Goal: Information Seeking & Learning: Learn about a topic

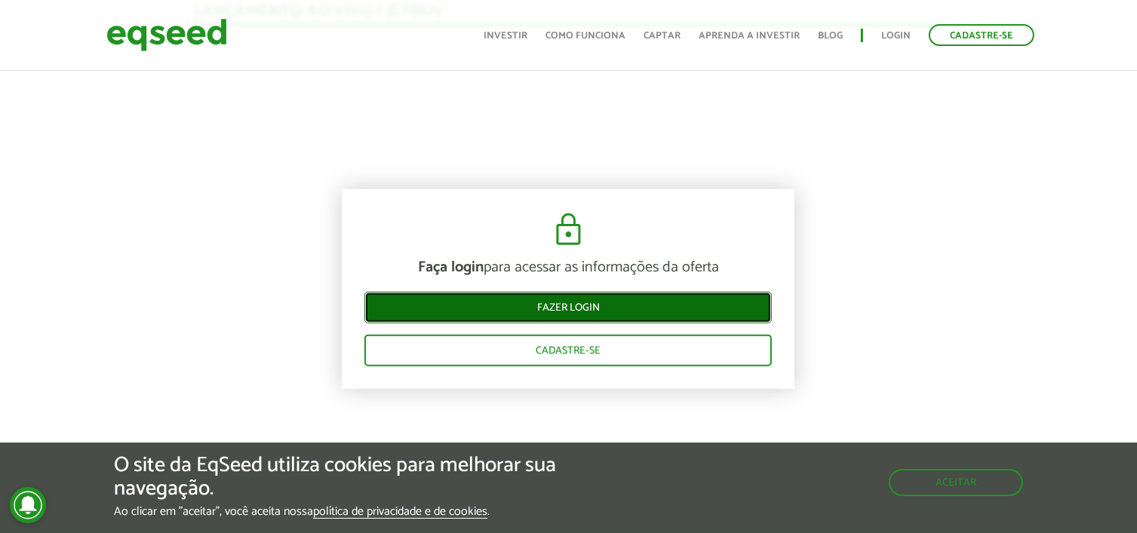
click at [389, 306] on link "Fazer login" at bounding box center [567, 307] width 407 height 32
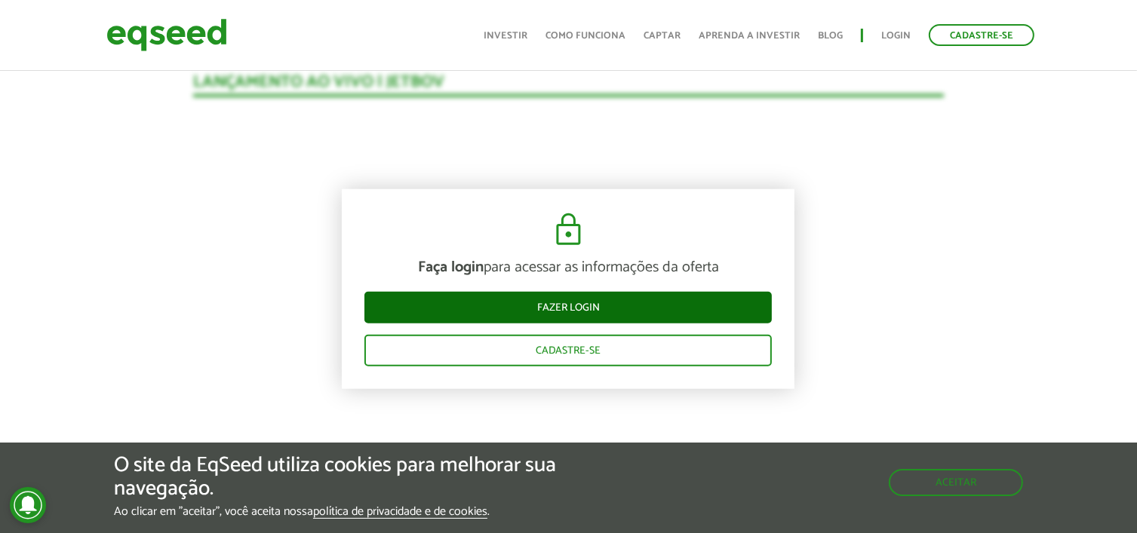
scroll to position [1533, 0]
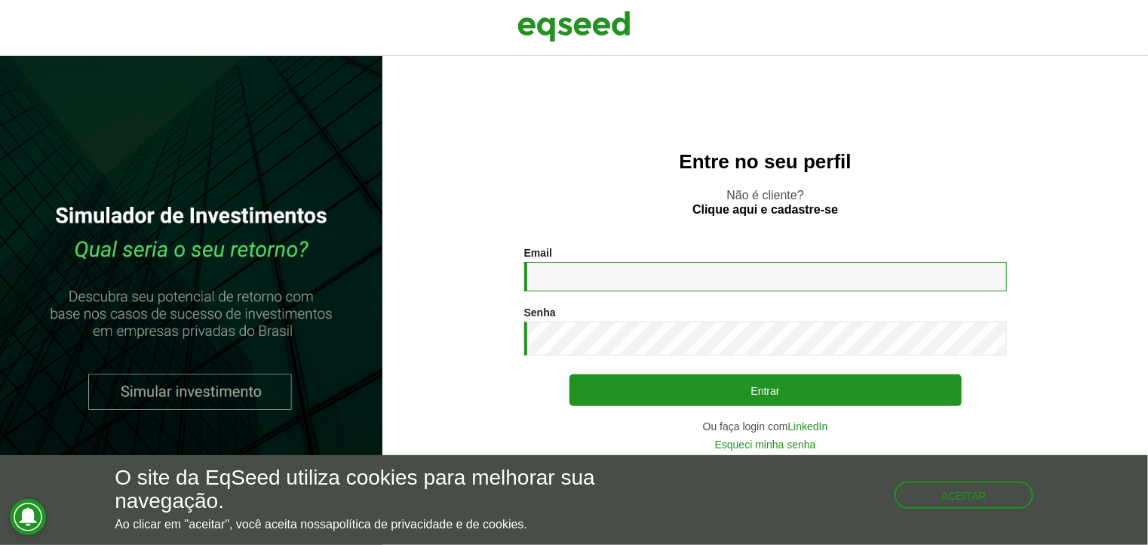
click at [575, 277] on input "Email *" at bounding box center [765, 276] width 483 height 29
type input "**********"
click at [761, 447] on link "Esqueci minha senha" at bounding box center [765, 444] width 101 height 11
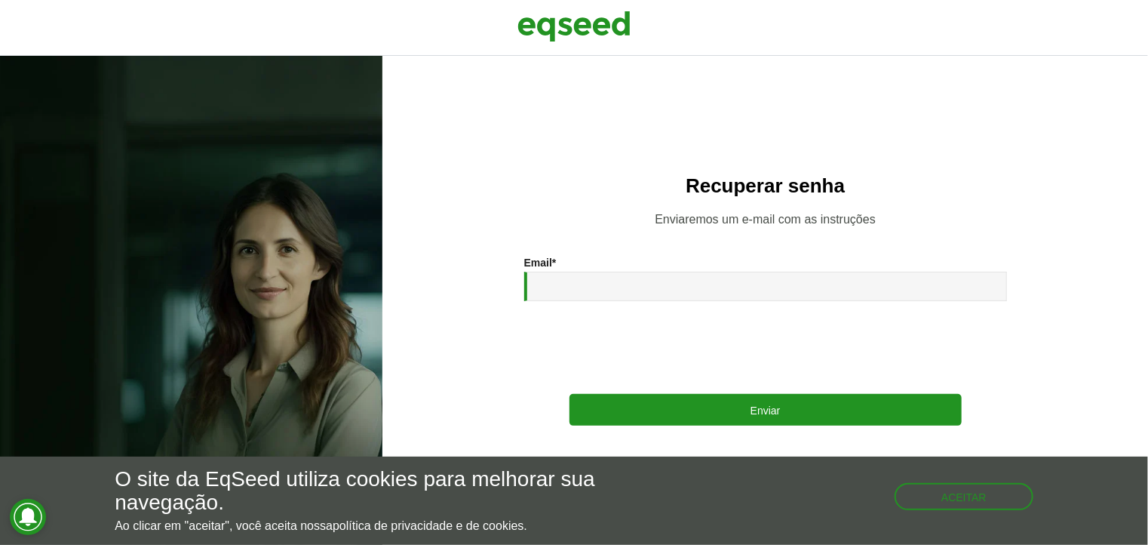
click at [589, 319] on div at bounding box center [765, 345] width 483 height 59
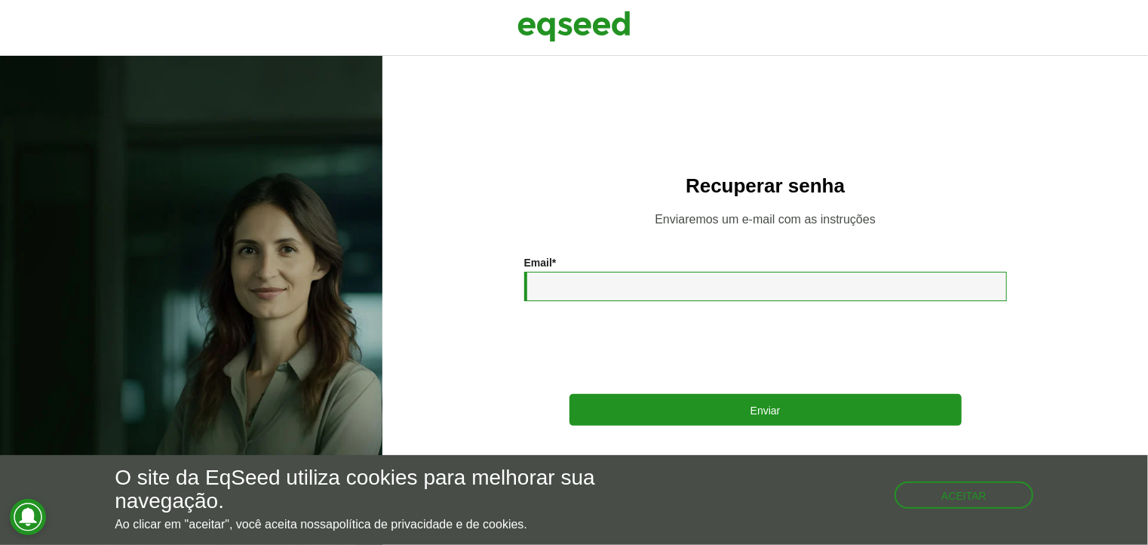
click at [596, 289] on input "Email *" at bounding box center [765, 286] width 483 height 29
type input "**********"
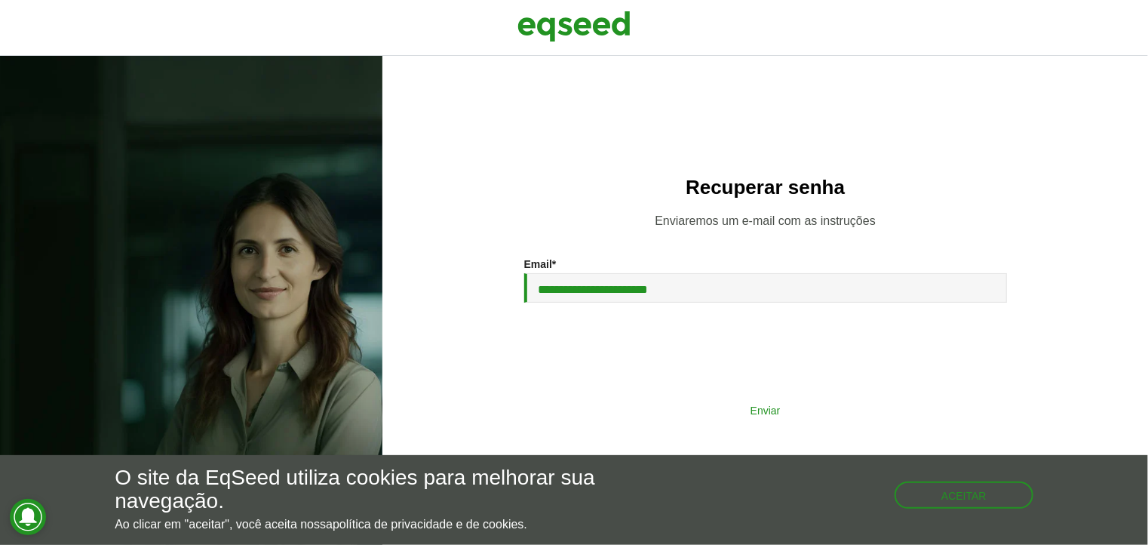
click at [582, 410] on button "Enviar" at bounding box center [766, 409] width 392 height 29
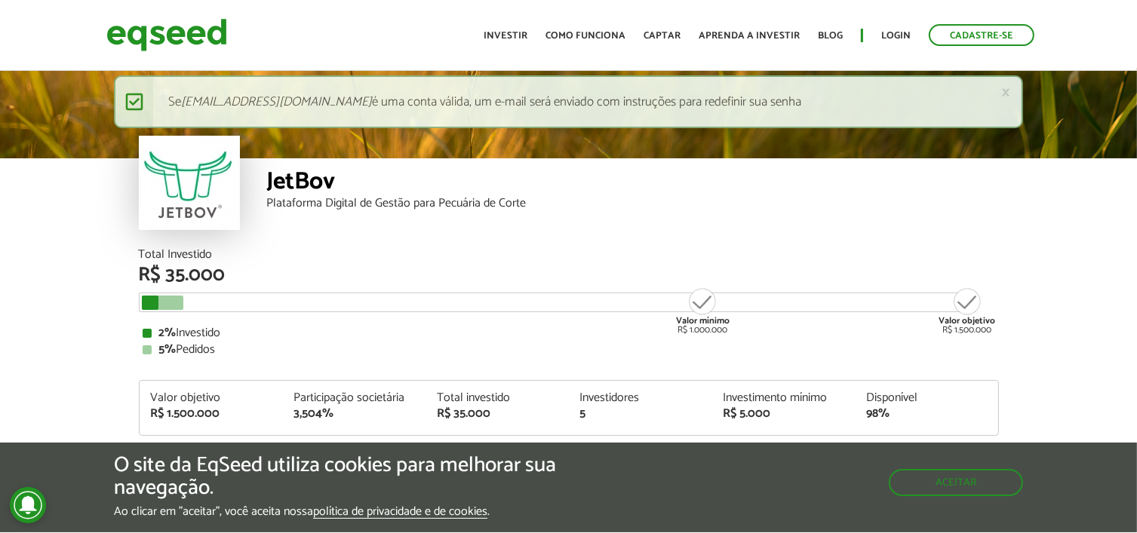
scroll to position [1797, 0]
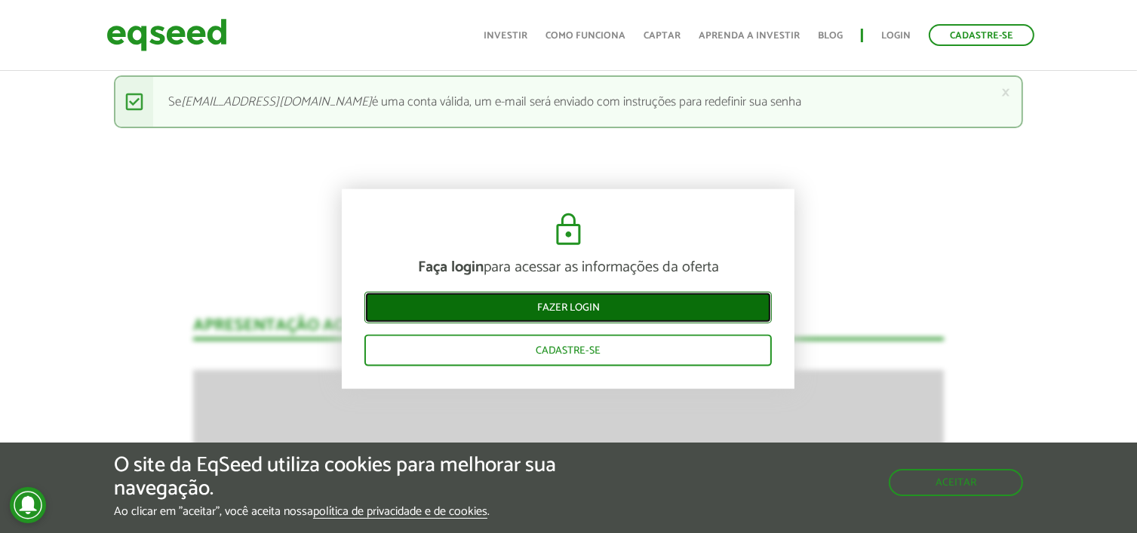
click at [651, 306] on link "Fazer login" at bounding box center [567, 307] width 407 height 32
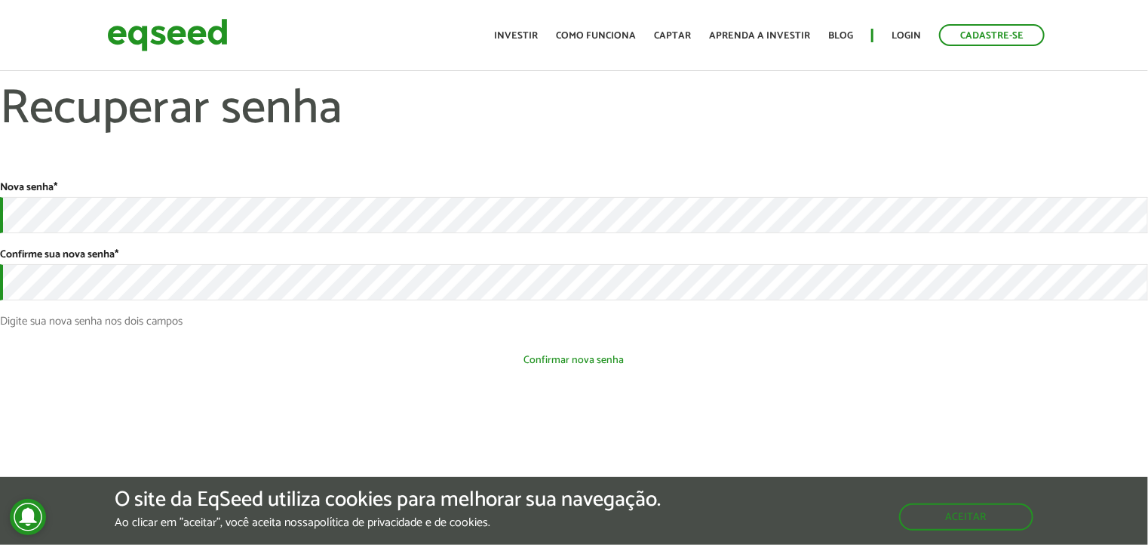
click at [564, 364] on button "Confirmar nova senha" at bounding box center [574, 360] width 1148 height 29
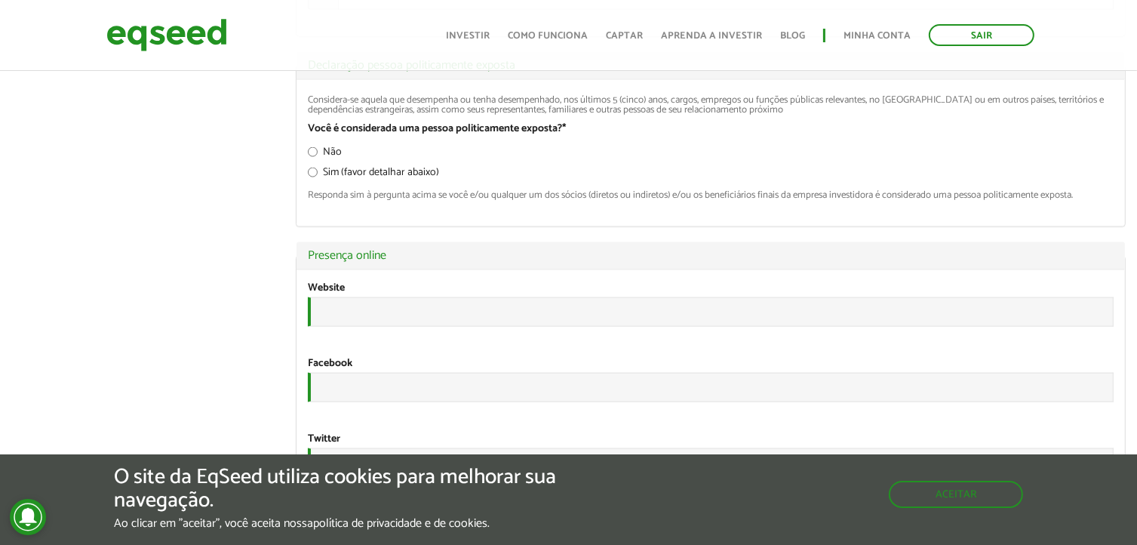
scroll to position [2264, 0]
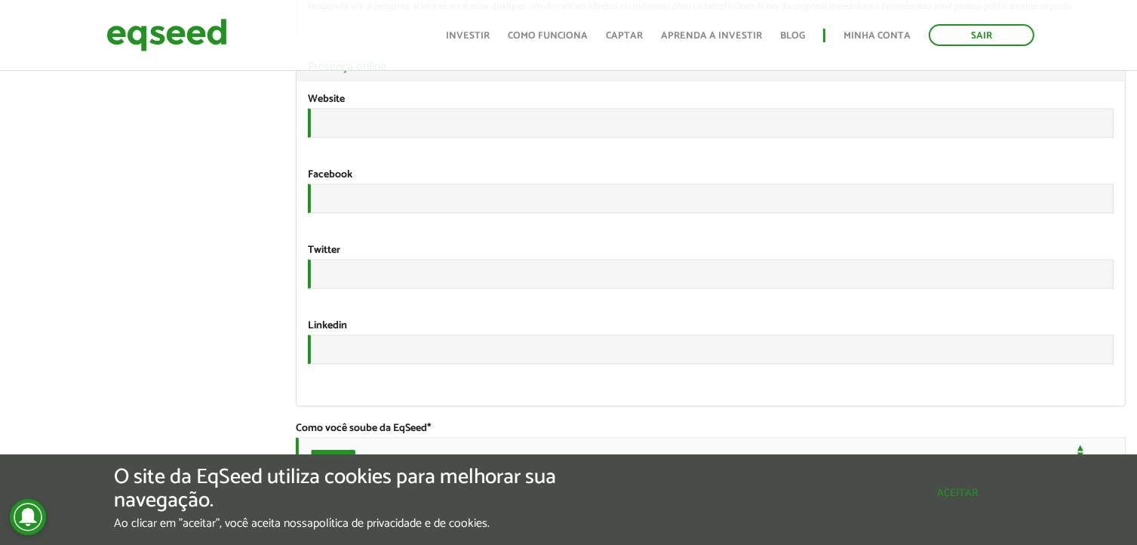
drag, startPoint x: 931, startPoint y: 497, endPoint x: 759, endPoint y: 463, distance: 175.5
click at [930, 496] on button "Aceitar" at bounding box center [957, 493] width 131 height 24
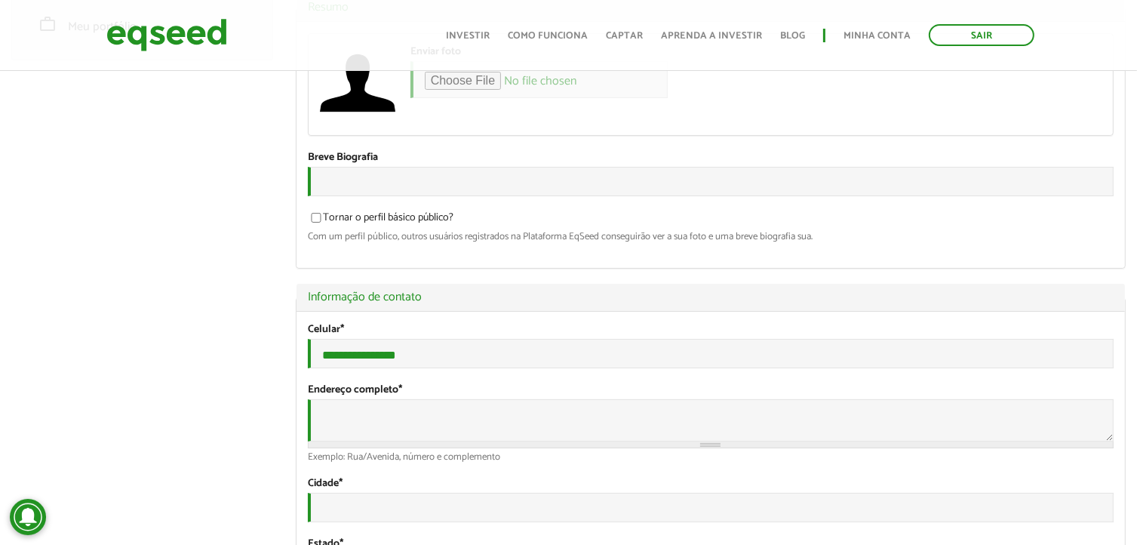
scroll to position [0, 0]
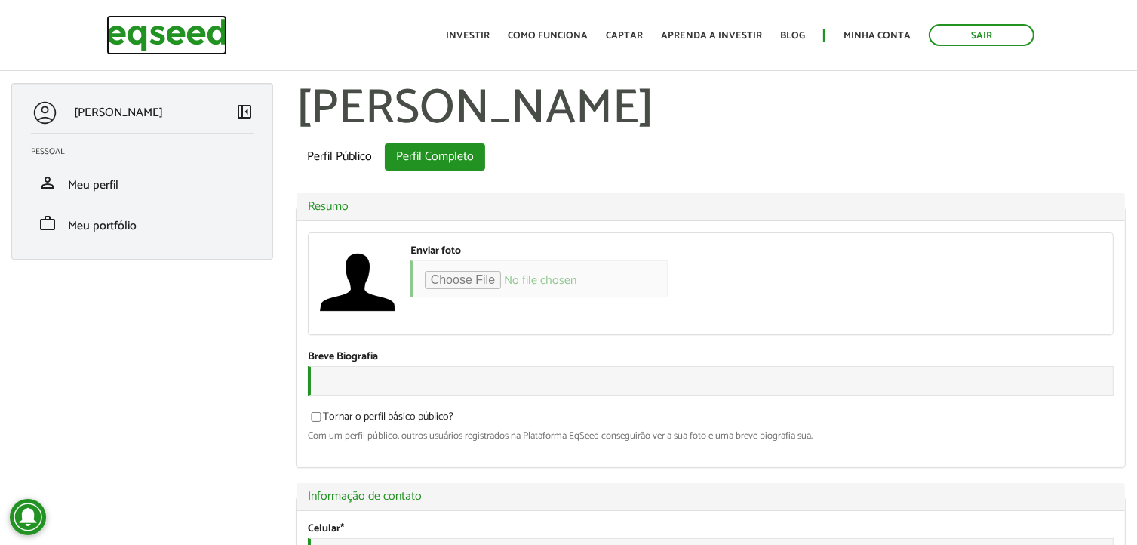
click at [160, 33] on img at bounding box center [166, 35] width 121 height 40
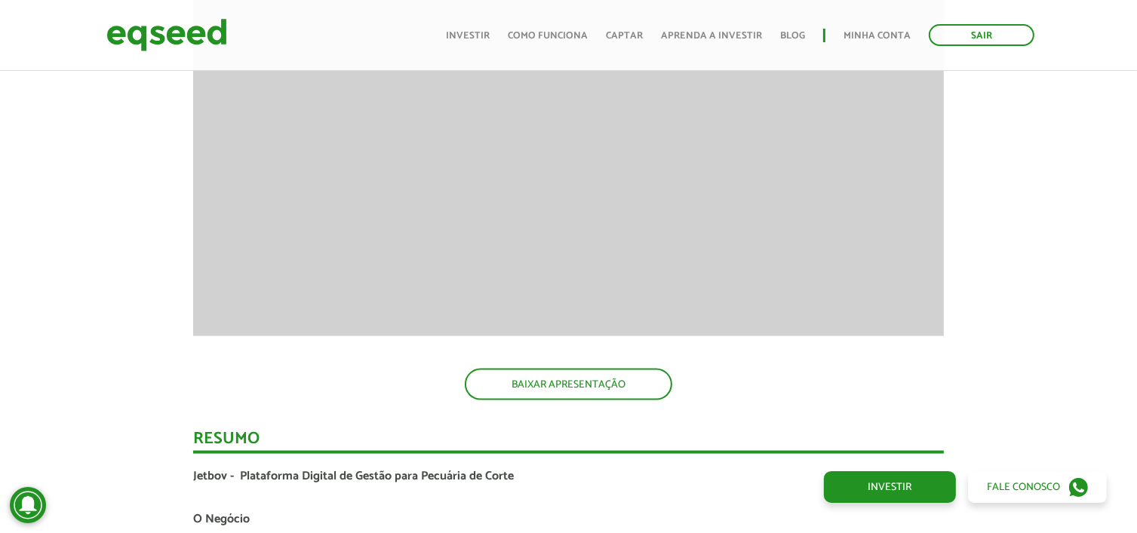
scroll to position [2171, 0]
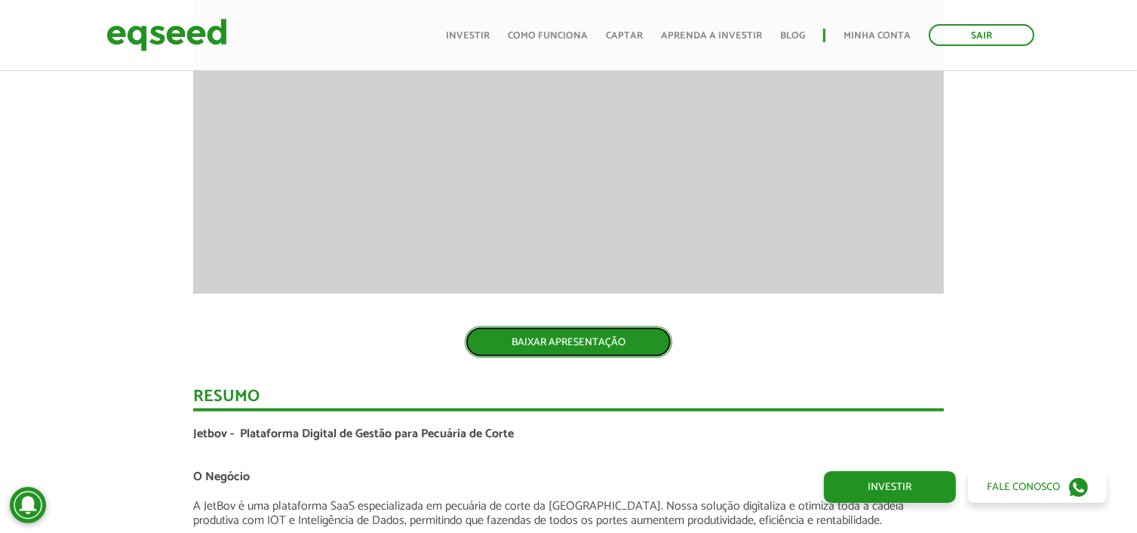
click at [599, 344] on link "BAIXAR APRESENTAÇÃO" at bounding box center [568, 343] width 207 height 32
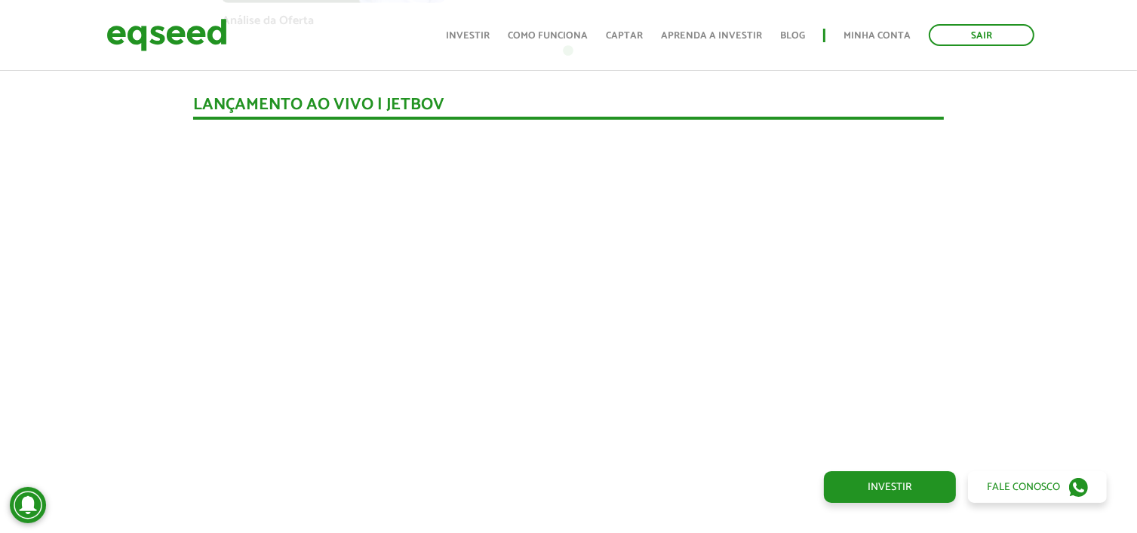
scroll to position [1265, 0]
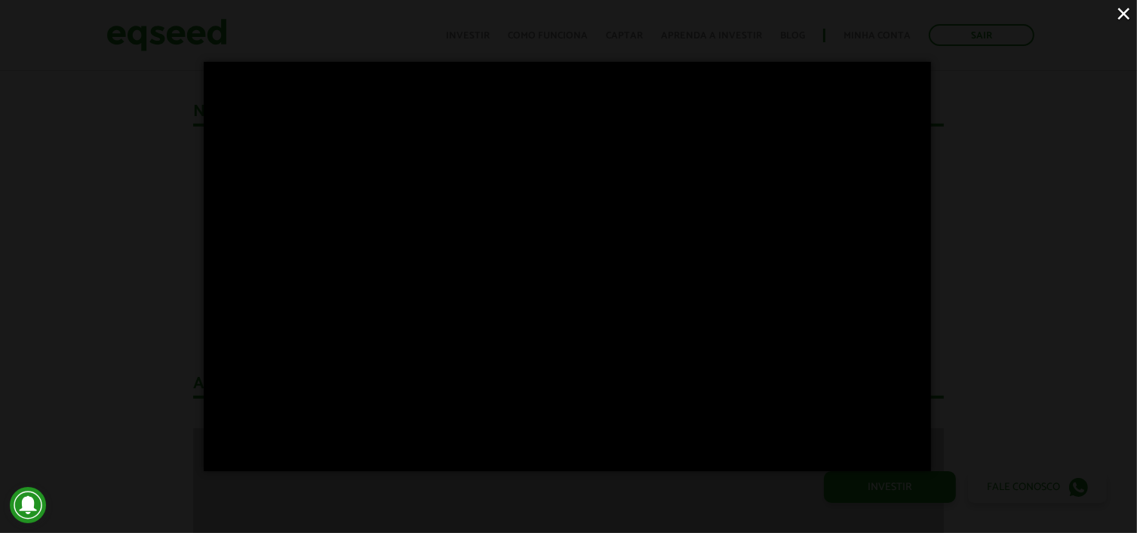
scroll to position [1014, 0]
click at [1120, 9] on button "×" at bounding box center [1124, 13] width 26 height 26
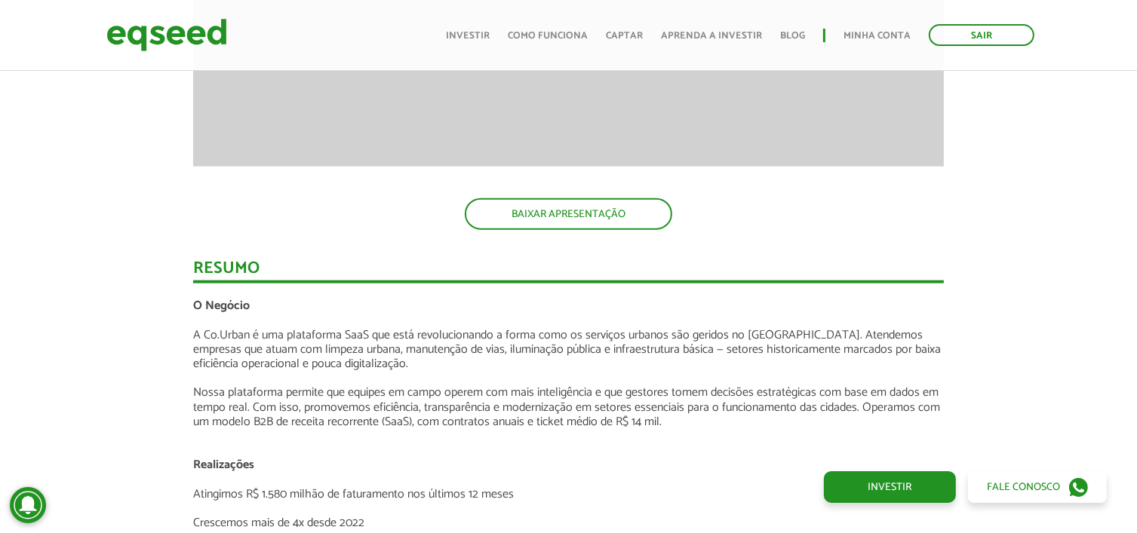
scroll to position [1823, 0]
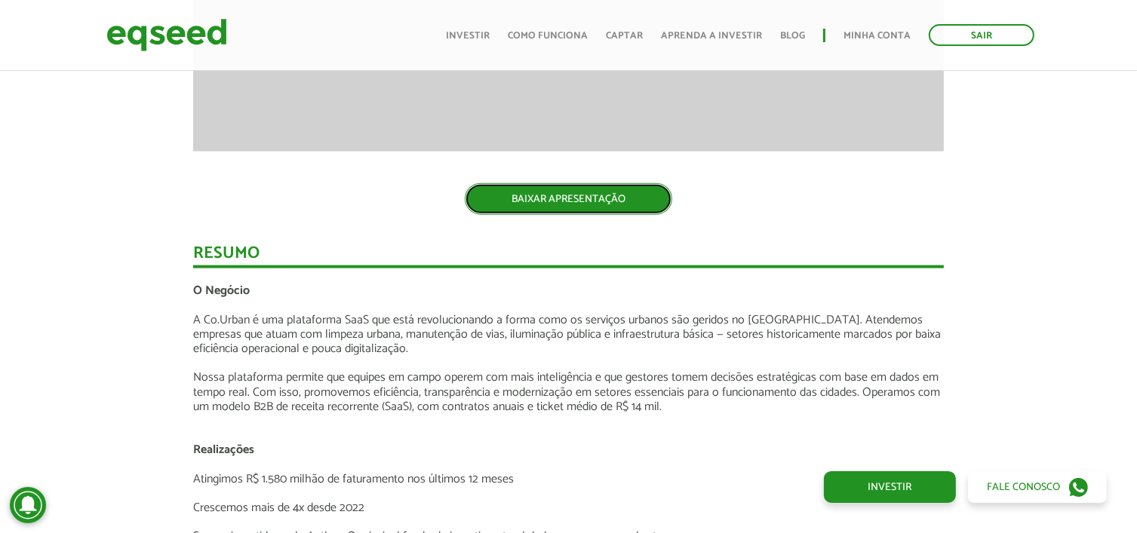
click at [528, 196] on link "BAIXAR APRESENTAÇÃO" at bounding box center [568, 199] width 207 height 32
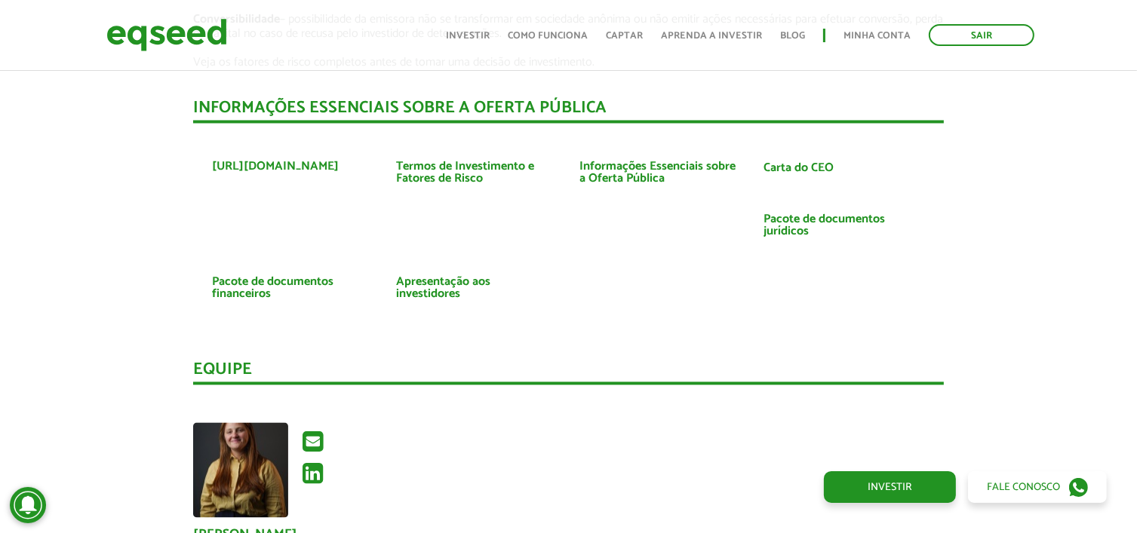
scroll to position [2879, 0]
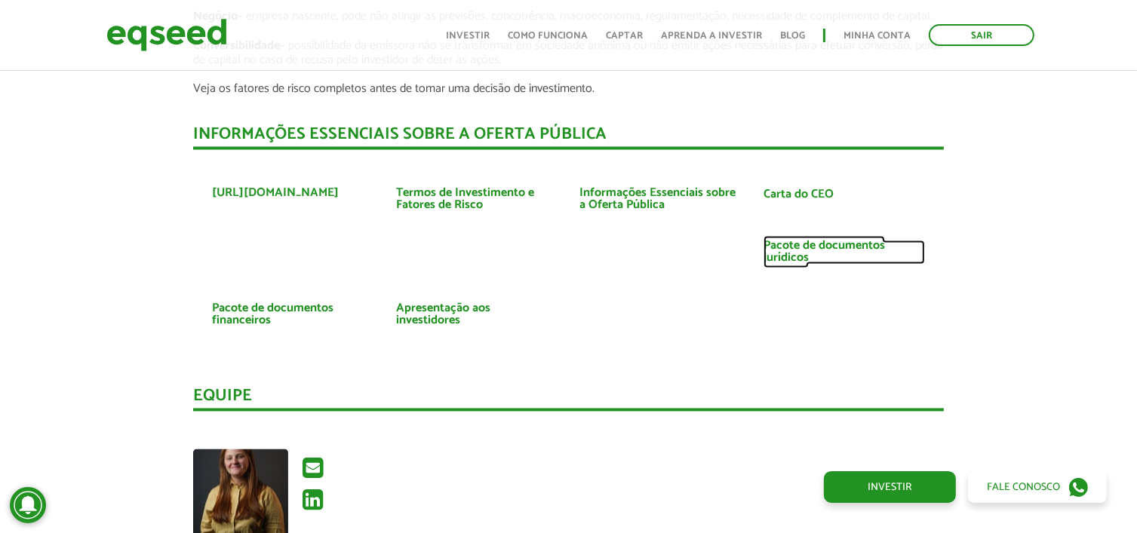
click at [780, 254] on link "Pacote de documentos jurídicos" at bounding box center [844, 252] width 161 height 24
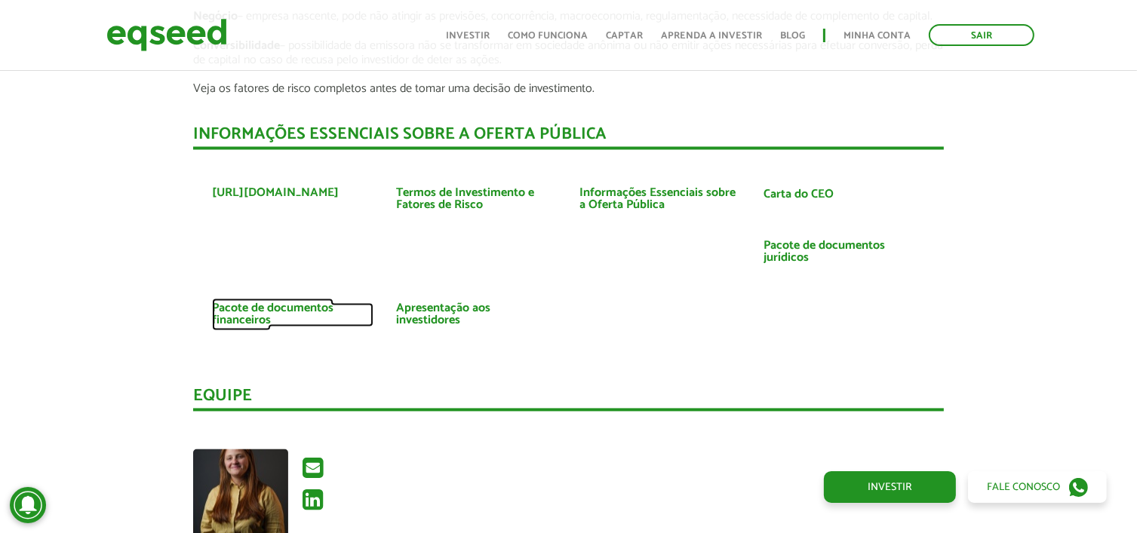
click at [266, 309] on link "Pacote de documentos financeiros" at bounding box center [292, 315] width 161 height 24
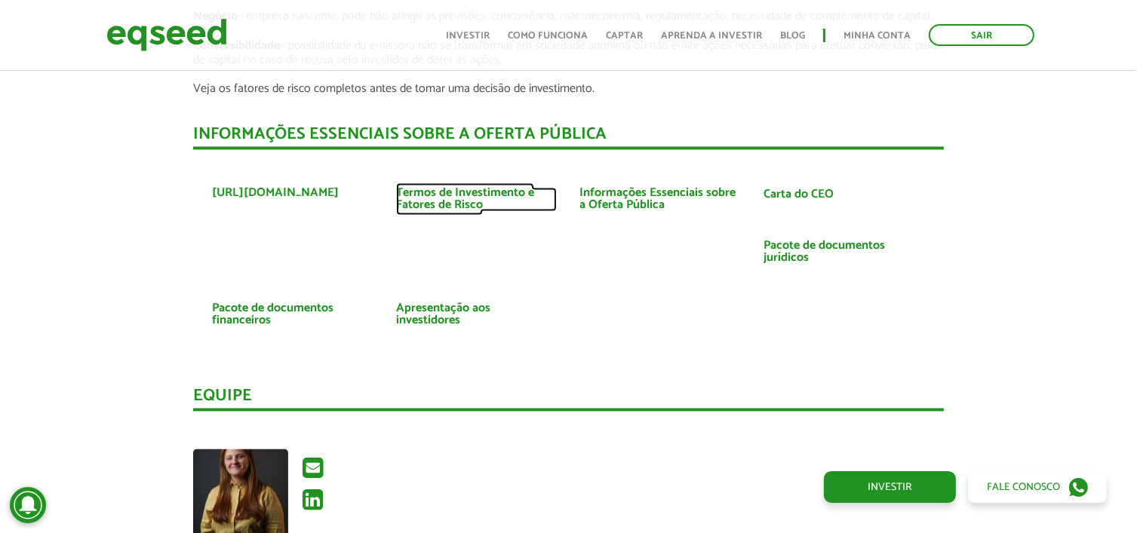
click at [450, 203] on link "Termos de Investimento e Fatores de Risco" at bounding box center [476, 199] width 161 height 24
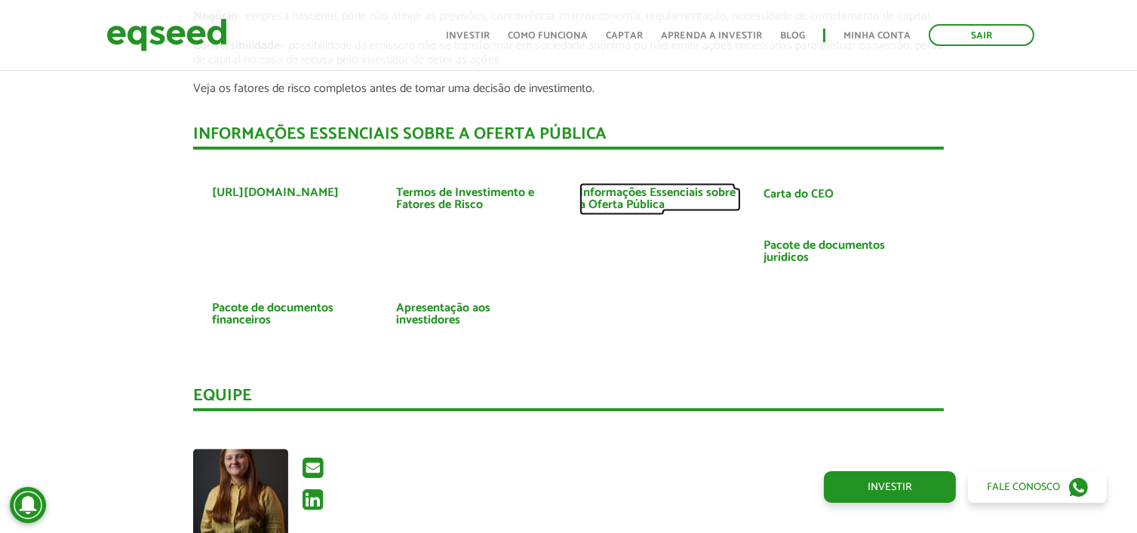
click at [604, 202] on link "Informações Essenciais sobre a Oferta Pública" at bounding box center [659, 199] width 161 height 24
click at [776, 189] on link "Carta do CEO" at bounding box center [799, 195] width 70 height 12
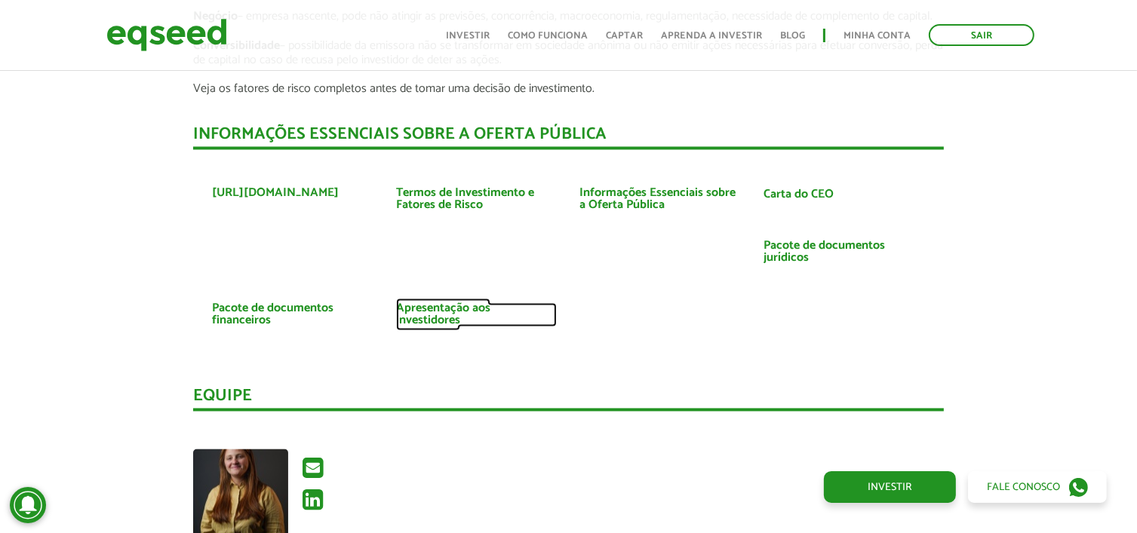
click at [533, 307] on link "Apresentação aos investidores" at bounding box center [476, 315] width 161 height 24
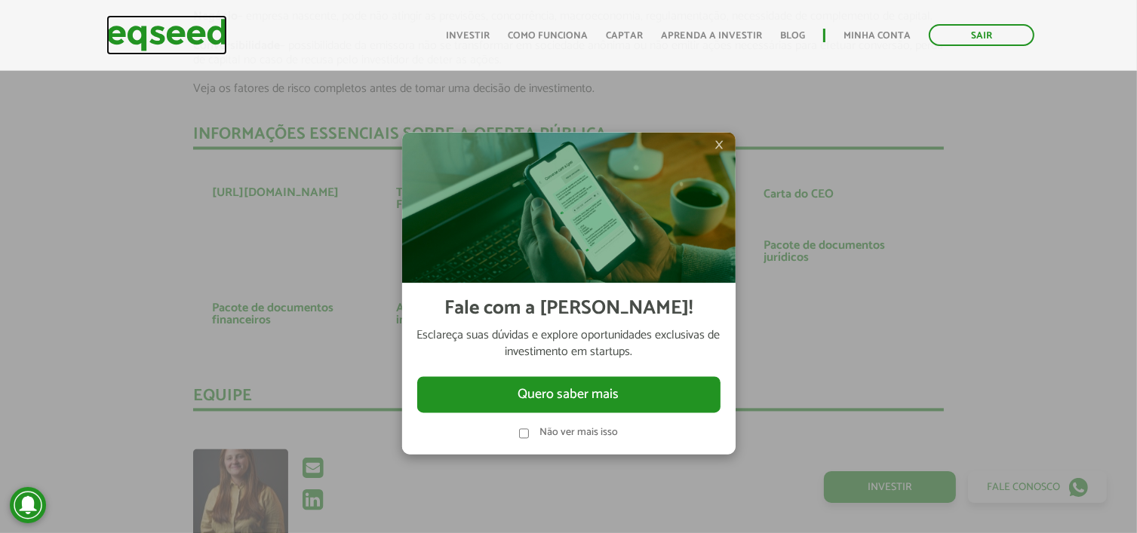
click at [190, 35] on img at bounding box center [166, 35] width 121 height 40
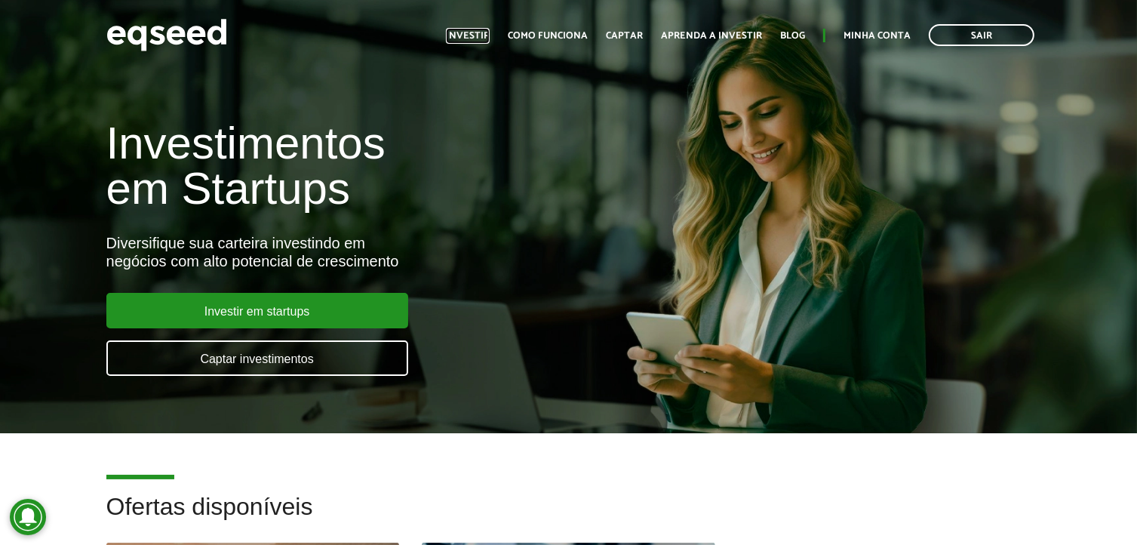
click at [471, 36] on link "Investir" at bounding box center [468, 36] width 44 height 10
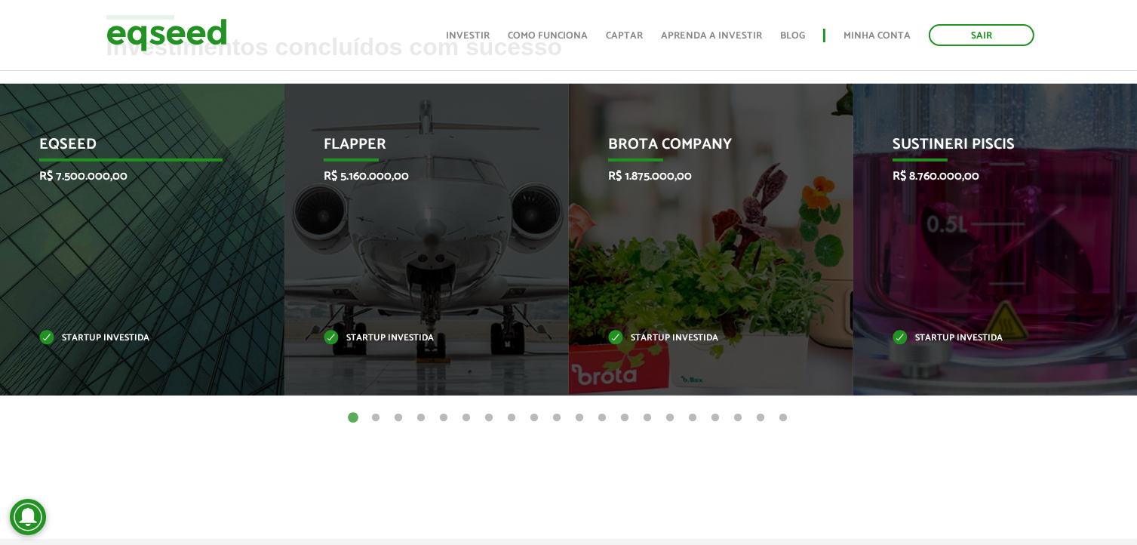
scroll to position [604, 0]
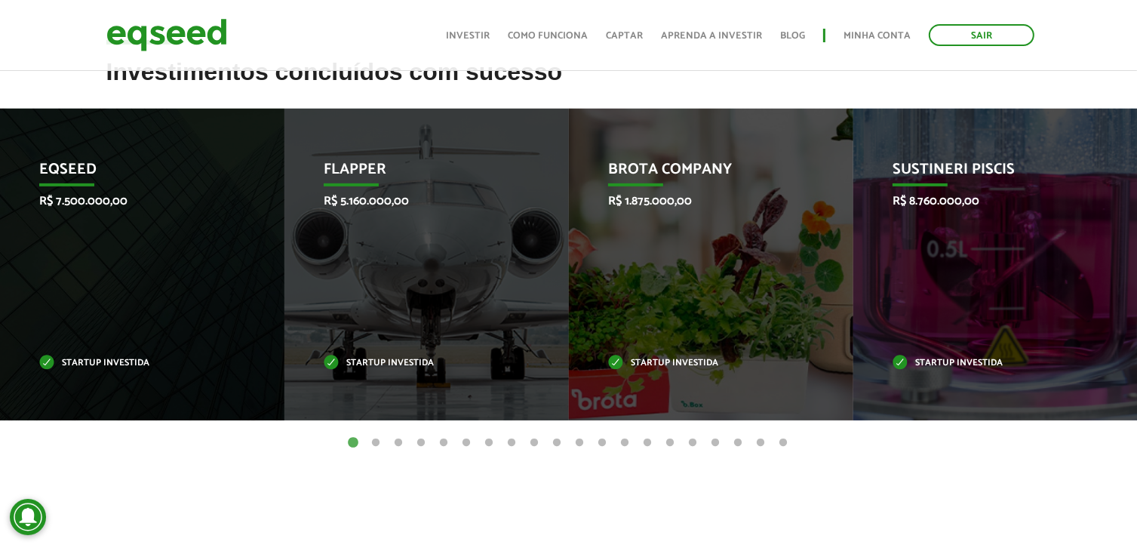
click at [375, 443] on button "2" at bounding box center [376, 442] width 15 height 15
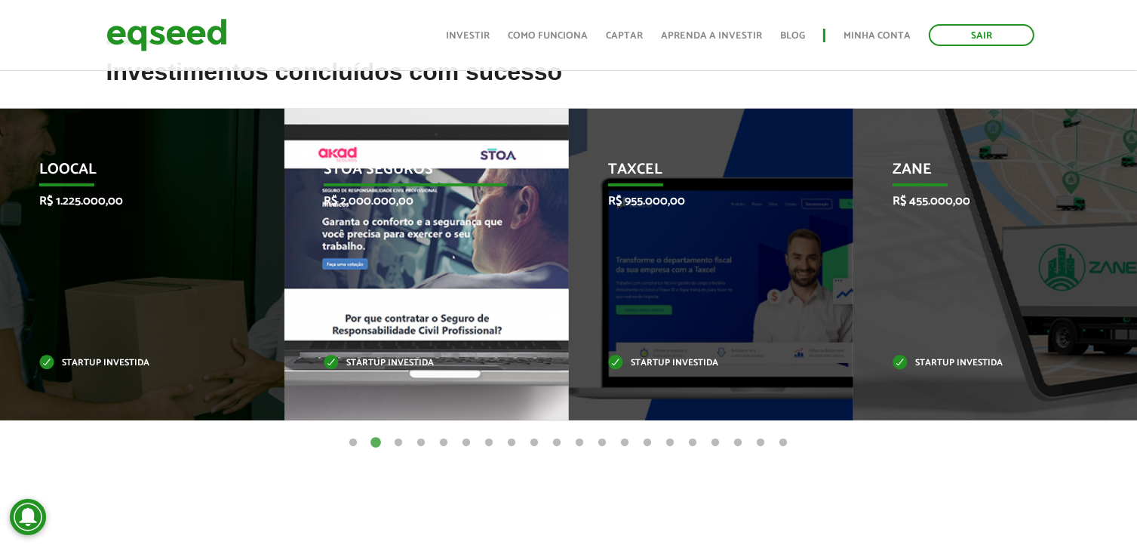
click at [429, 280] on div "STOA Seguros R$ 2.000.000,00 Startup investida" at bounding box center [415, 265] width 262 height 312
click at [384, 295] on div "STOA Seguros R$ 2.000.000,00 Startup investida" at bounding box center [415, 265] width 262 height 312
click at [495, 206] on p "R$ 2.000.000,00" at bounding box center [415, 201] width 183 height 14
click at [343, 162] on p "STOA Seguros" at bounding box center [415, 174] width 183 height 26
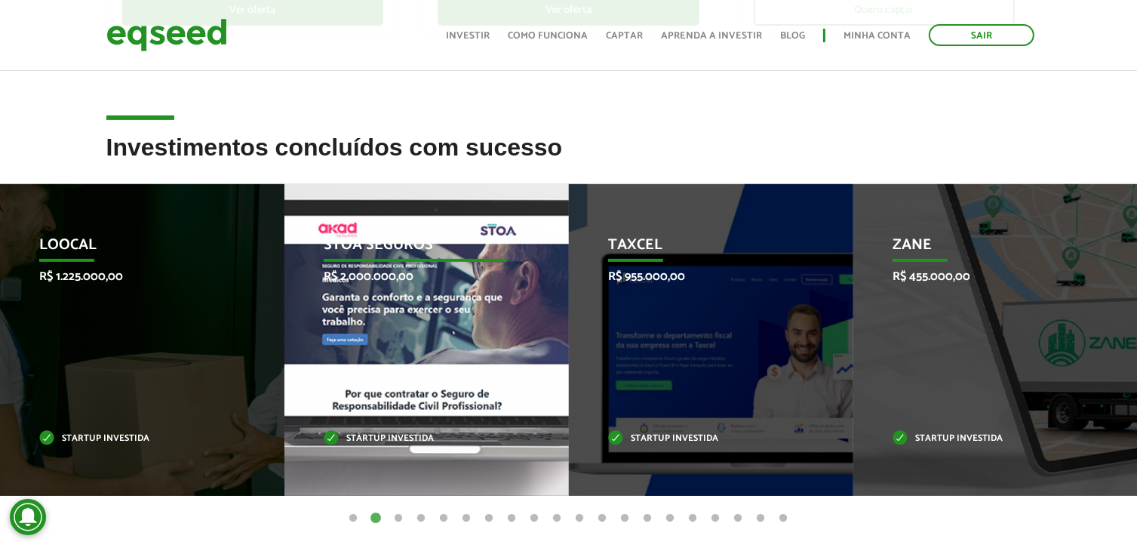
click at [398, 303] on div "STOA Seguros R$ 2.000.000,00 Startup investida" at bounding box center [415, 340] width 262 height 312
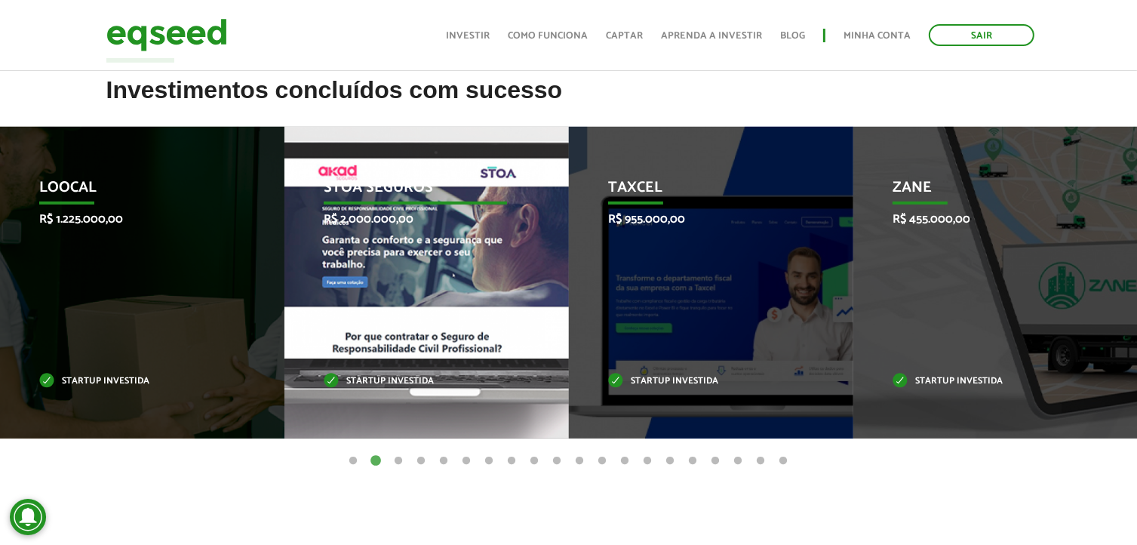
scroll to position [679, 0]
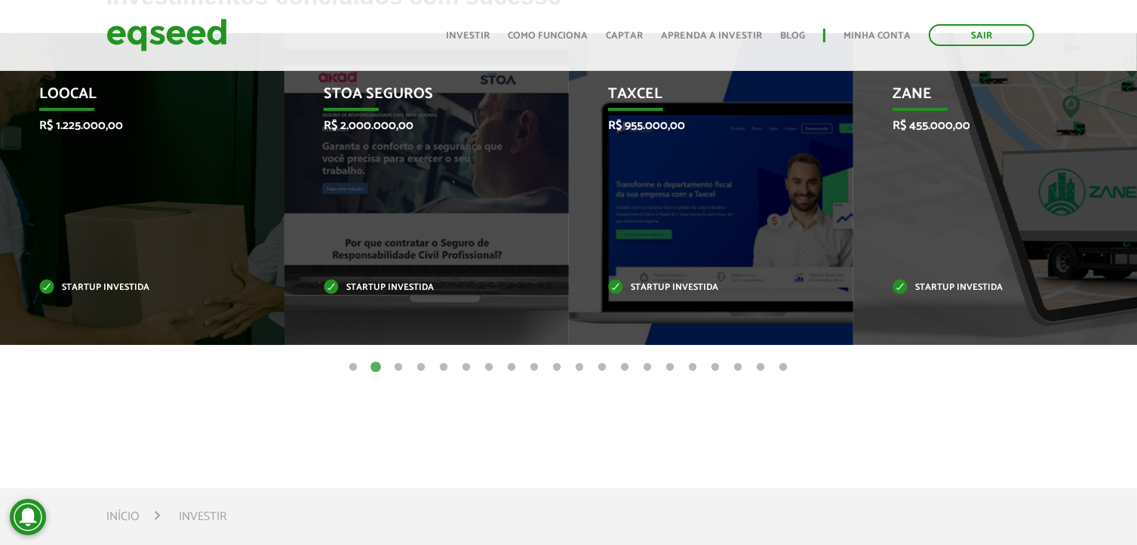
click at [401, 361] on button "3" at bounding box center [399, 367] width 15 height 15
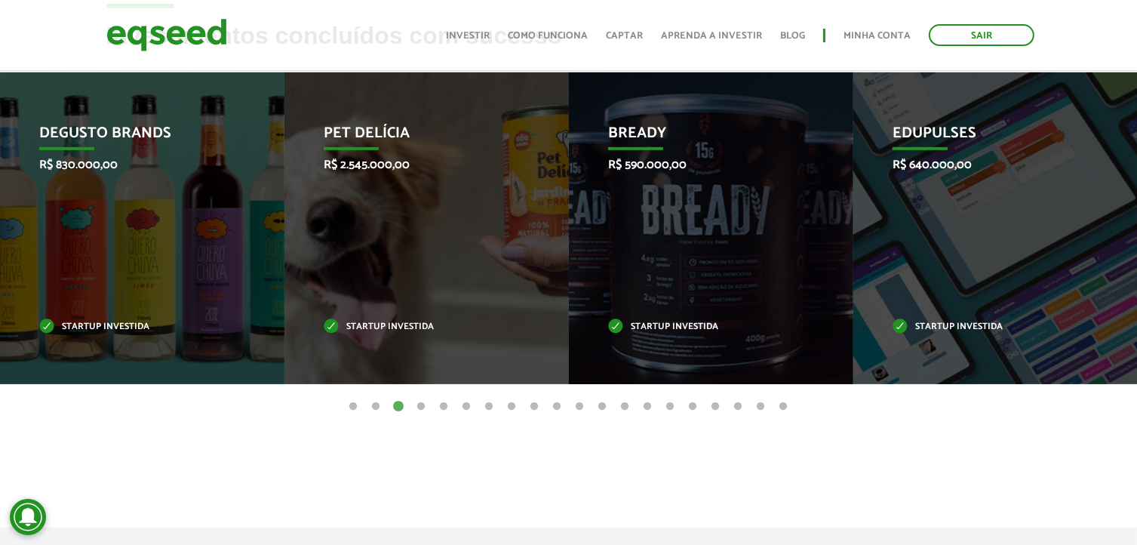
scroll to position [604, 0]
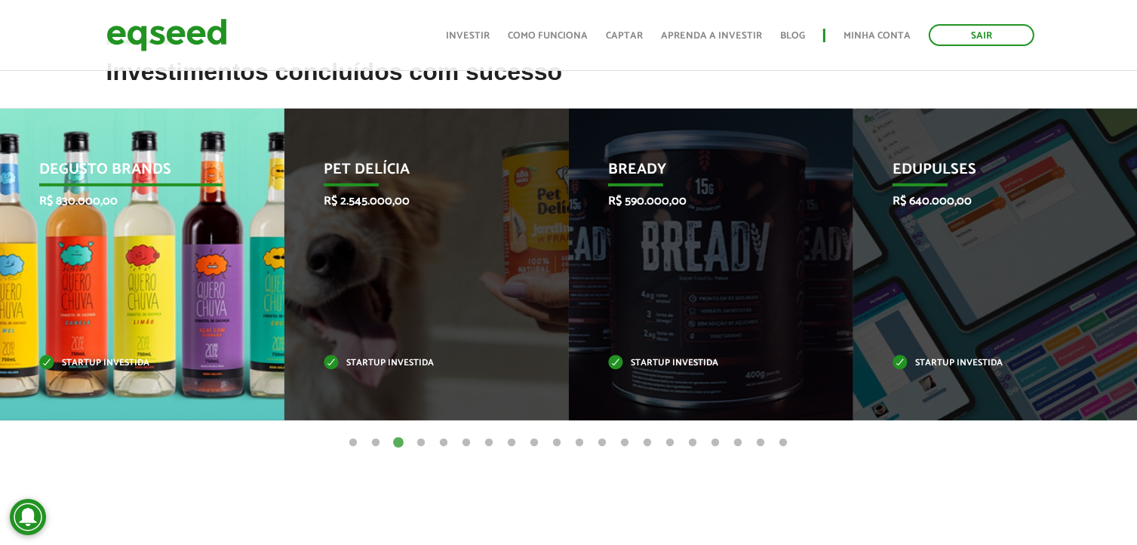
click at [179, 247] on div "Degusto Brands R$ 830.000,00 Startup investida" at bounding box center [131, 265] width 262 height 312
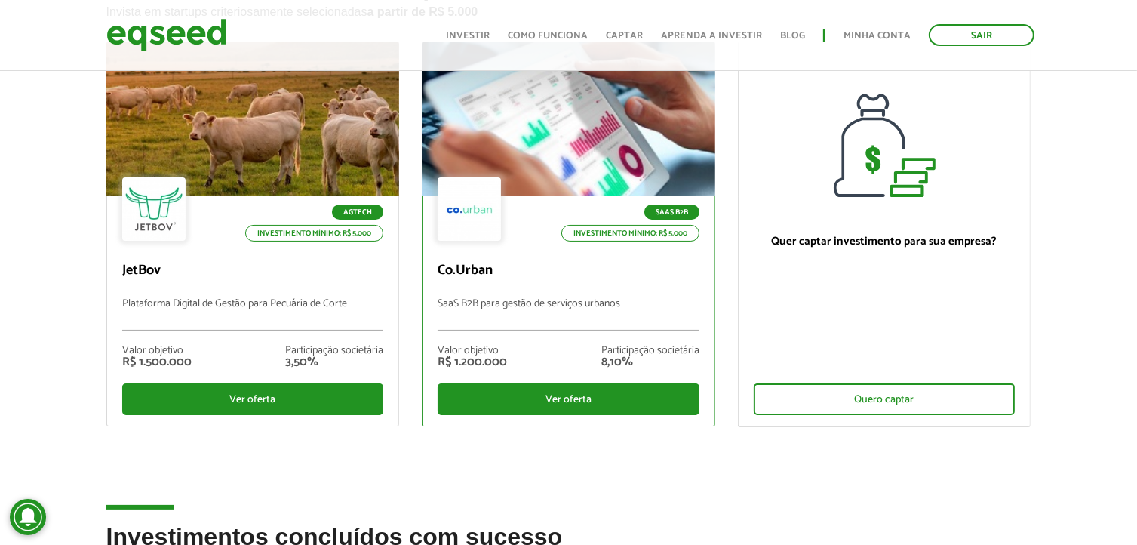
scroll to position [0, 0]
